Goal: Task Accomplishment & Management: Manage account settings

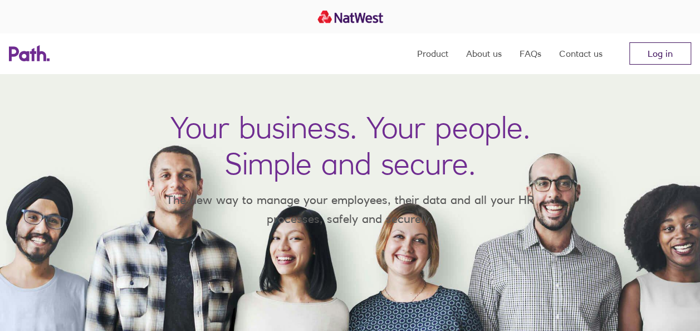
click at [641, 54] on link "Log in" at bounding box center [660, 53] width 62 height 22
